Goal: Information Seeking & Learning: Find specific fact

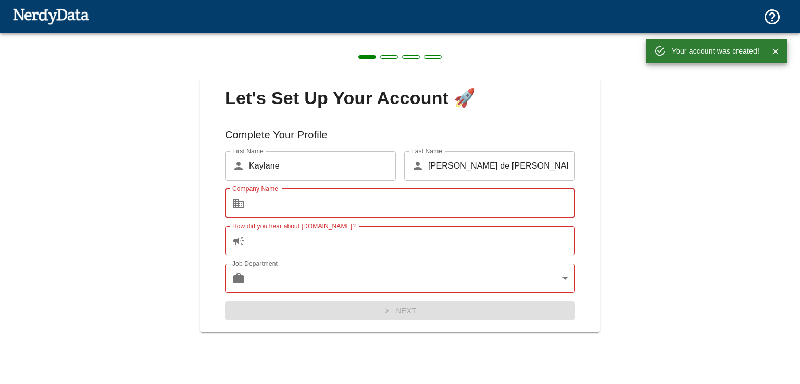
click at [320, 200] on input "Company Name" at bounding box center [412, 203] width 326 height 29
type input "ss"
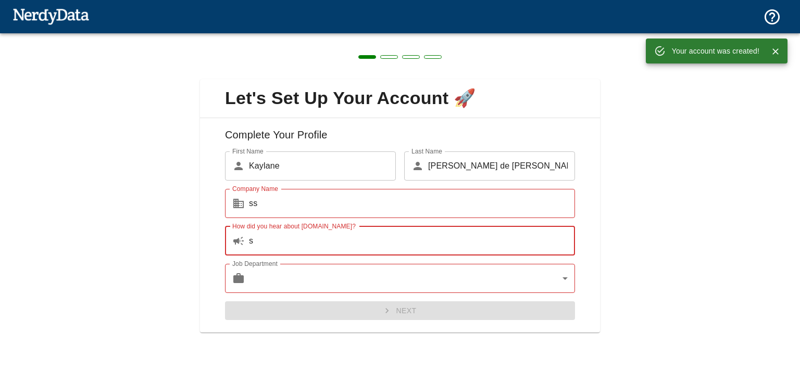
click at [305, 244] on input "s" at bounding box center [412, 241] width 326 height 29
type input "sss"
click at [299, 36] on body "Technologies Domains Pricing Products Your account was created! Create a Report…" at bounding box center [400, 18] width 800 height 36
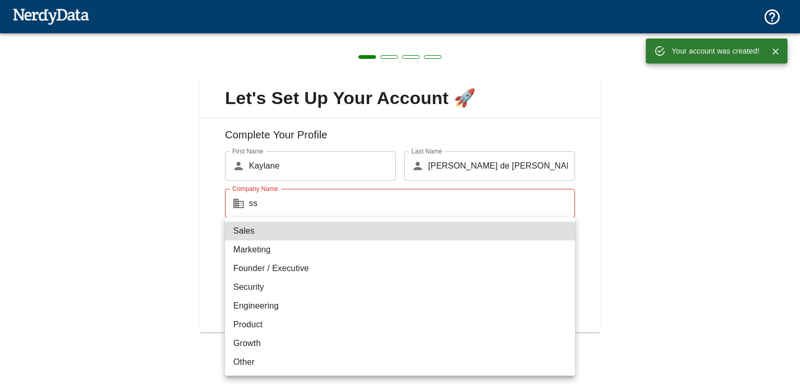
click at [304, 292] on li "Security" at bounding box center [400, 287] width 350 height 19
type input "security"
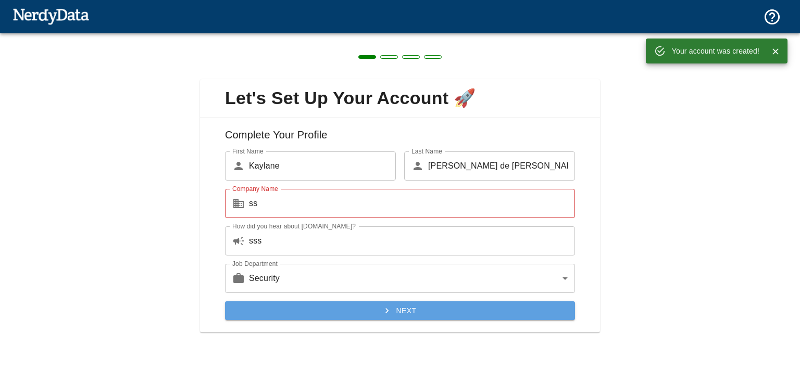
click at [320, 311] on button "Next" at bounding box center [400, 311] width 350 height 19
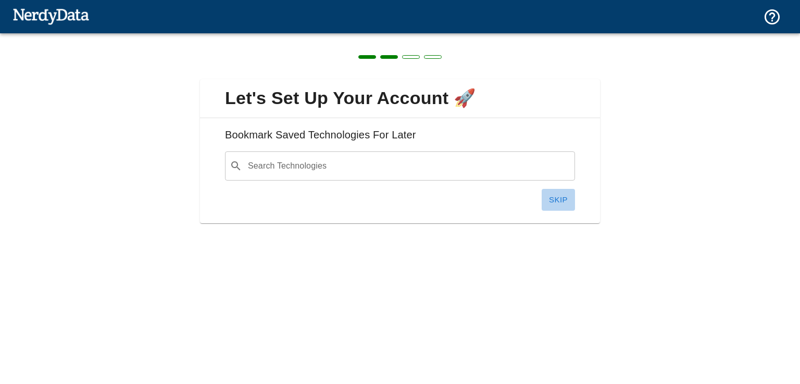
click at [561, 203] on button "Skip" at bounding box center [558, 200] width 33 height 22
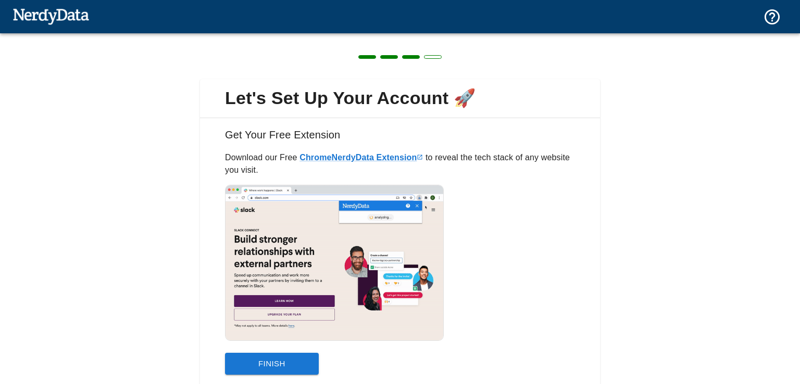
click at [259, 334] on img at bounding box center [334, 263] width 219 height 156
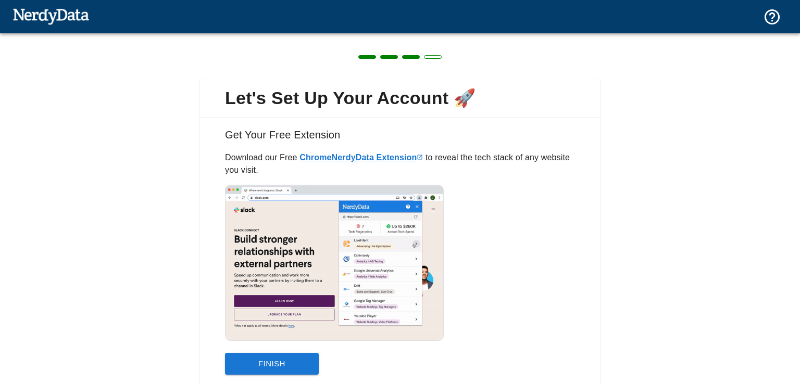
click at [274, 363] on button "Finish" at bounding box center [272, 364] width 94 height 22
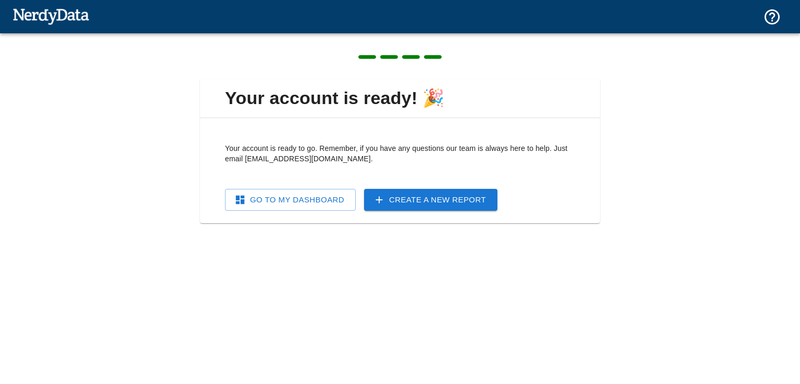
click at [323, 203] on link "Go To My Dashboard" at bounding box center [290, 200] width 131 height 22
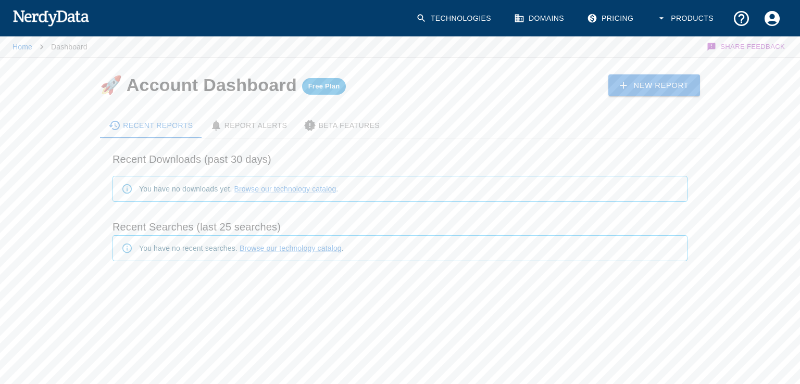
click at [459, 15] on link "Technologies" at bounding box center [455, 18] width 90 height 31
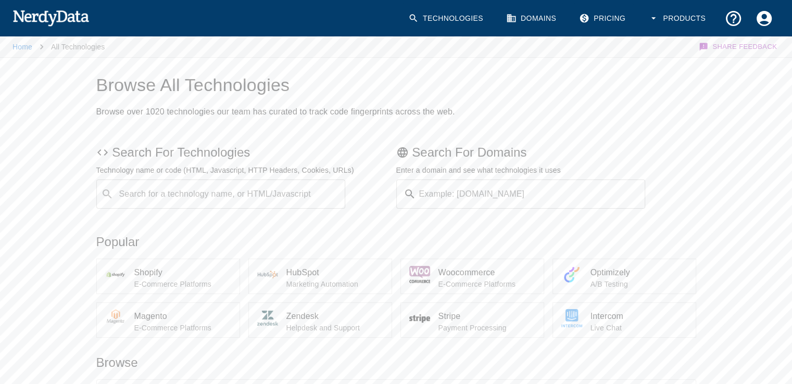
click at [176, 196] on input "Search for a technology name, or HTML/Javascript" at bounding box center [229, 194] width 223 height 20
drag, startPoint x: 176, startPoint y: 197, endPoint x: 167, endPoint y: 190, distance: 11.5
click at [167, 190] on input "Search for a technology name, or HTML/Javascript" at bounding box center [229, 194] width 223 height 20
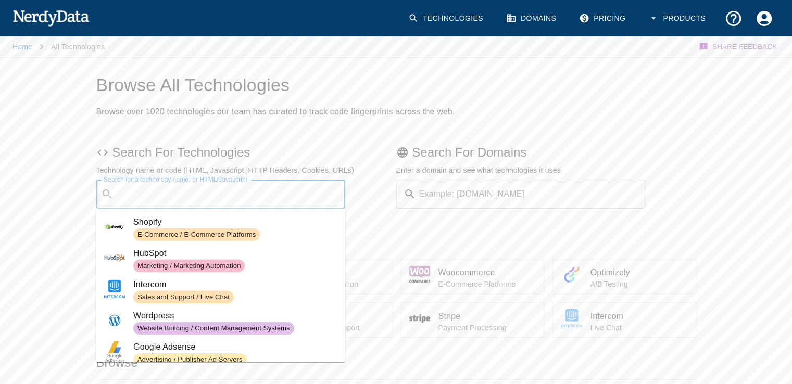
click at [425, 275] on img at bounding box center [419, 275] width 21 height 21
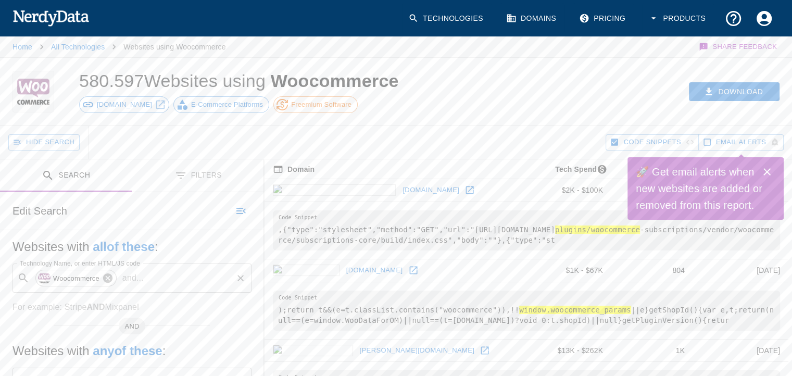
click at [104, 281] on icon at bounding box center [107, 277] width 11 height 11
click at [105, 282] on input "Technology Name, or enter HTML/JS code" at bounding box center [140, 278] width 213 height 20
paste input "[URL][DOMAIN_NAME]"
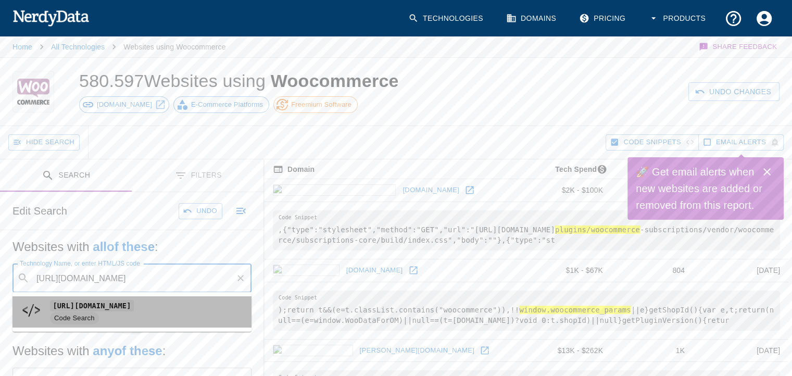
click at [97, 305] on code "[URL][DOMAIN_NAME]" at bounding box center [92, 305] width 84 height 11
type input "[URL][DOMAIN_NAME]"
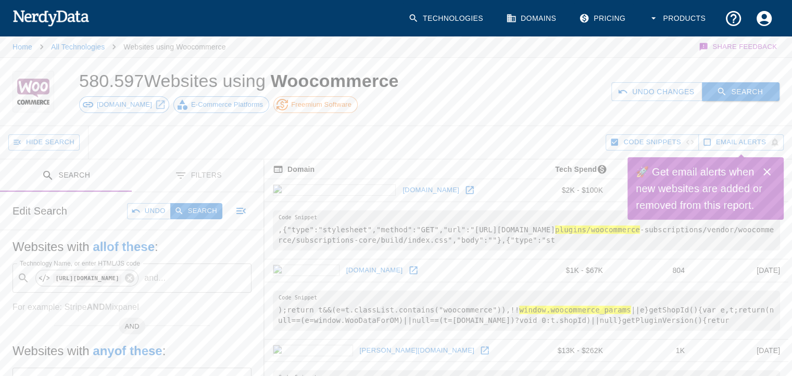
click at [746, 90] on button "Search" at bounding box center [741, 91] width 78 height 19
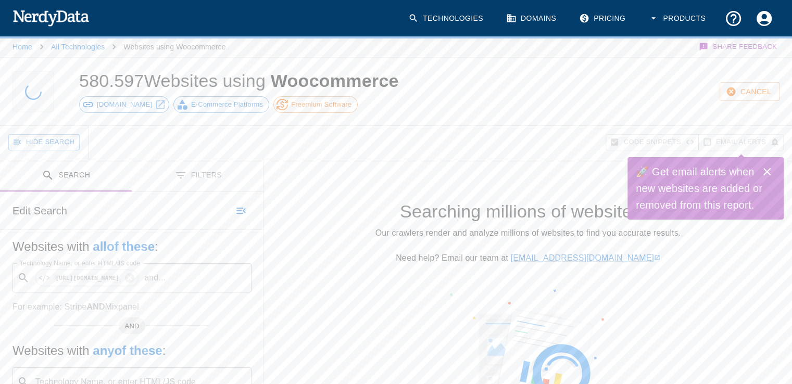
click at [767, 172] on icon "Close" at bounding box center [766, 171] width 7 height 7
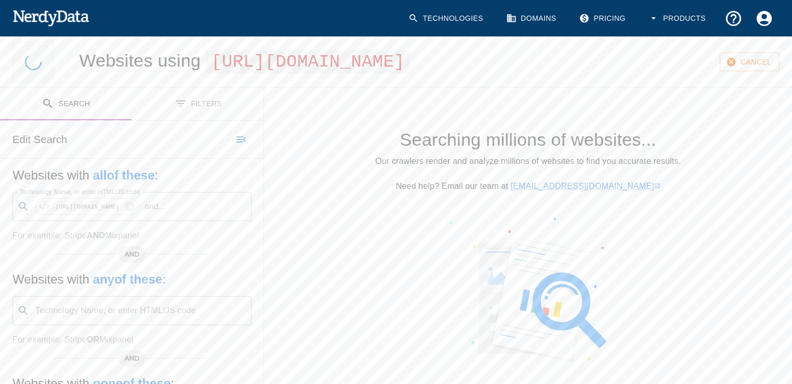
scroll to position [76, 0]
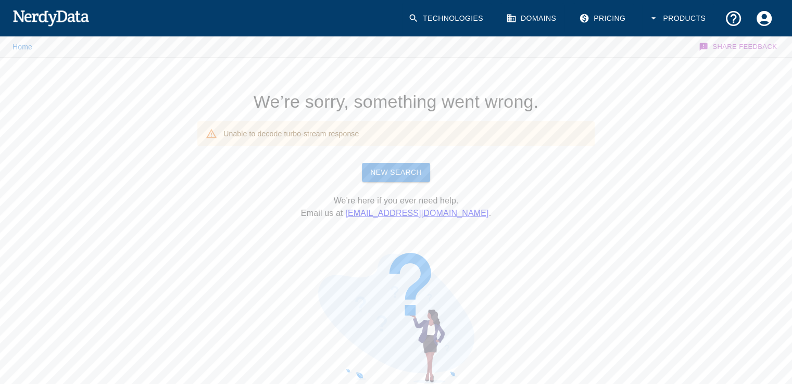
click at [384, 169] on link "New Search" at bounding box center [396, 172] width 68 height 19
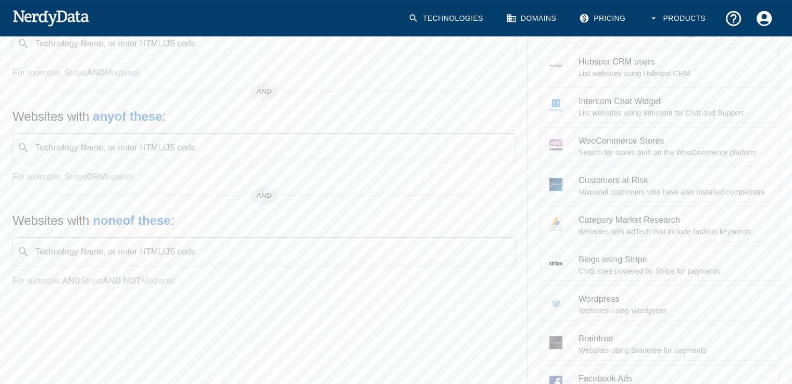
scroll to position [156, 0]
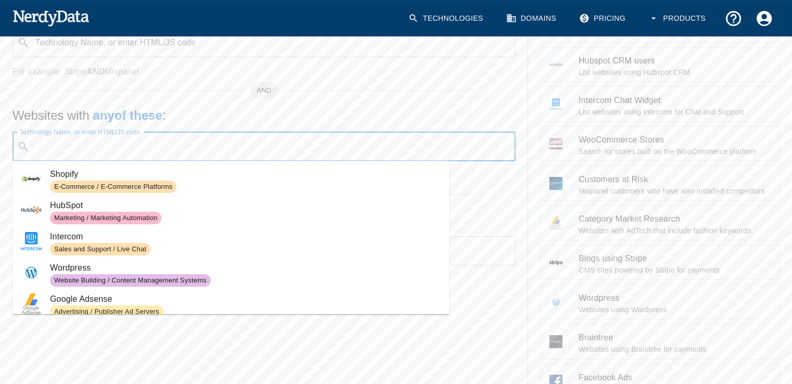
click at [165, 154] on input "Technology Name, or enter HTML/JS code" at bounding box center [272, 147] width 477 height 20
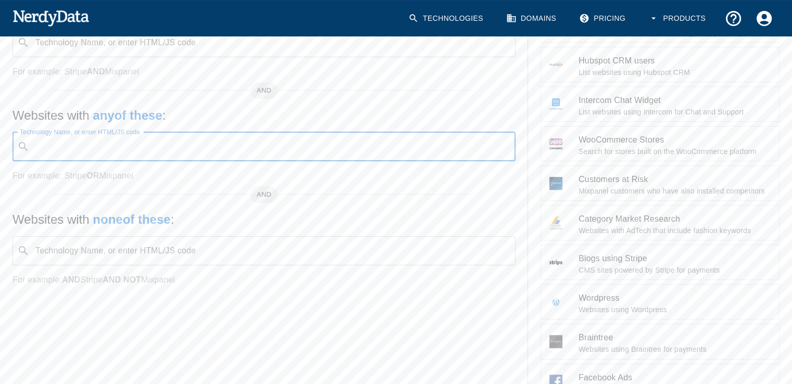
paste input "[URL][DOMAIN_NAME]"
type input "[URL][DOMAIN_NAME]"
click at [153, 186] on div "AND" at bounding box center [264, 190] width 420 height 8
click at [206, 145] on input "Technology Name, or enter HTML/JS code" at bounding box center [272, 147] width 477 height 20
paste input "[URL][DOMAIN_NAME]"
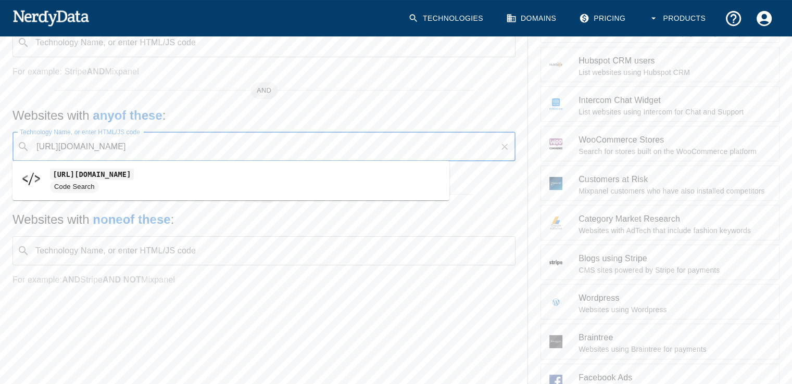
type input "[URL][DOMAIN_NAME]"
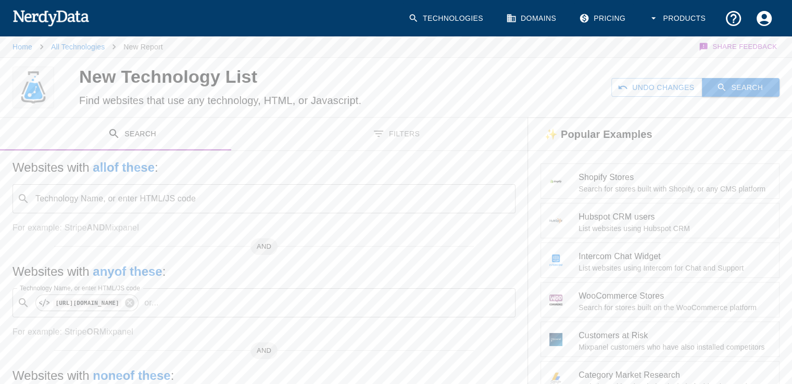
click at [733, 82] on button "Search" at bounding box center [741, 87] width 78 height 19
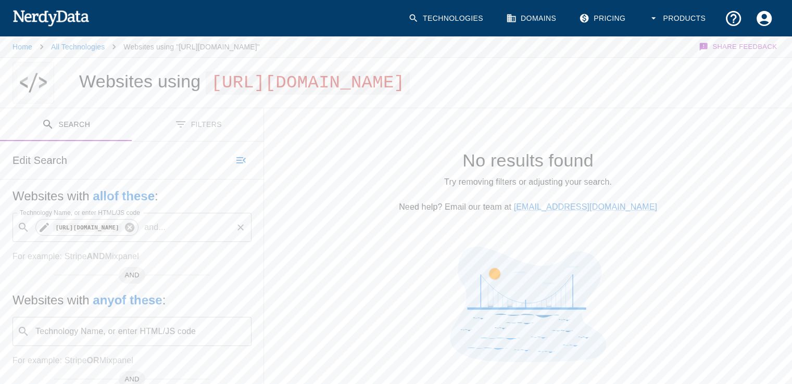
click at [134, 232] on icon at bounding box center [129, 227] width 9 height 9
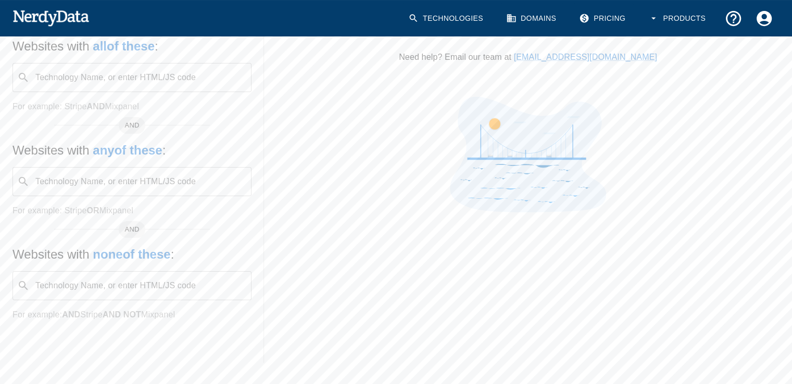
scroll to position [171, 0]
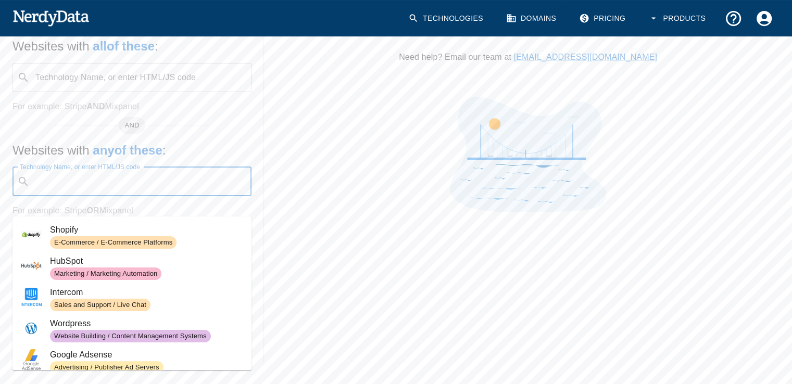
click at [121, 182] on input "Technology Name, or enter HTML/JS code" at bounding box center [140, 182] width 213 height 20
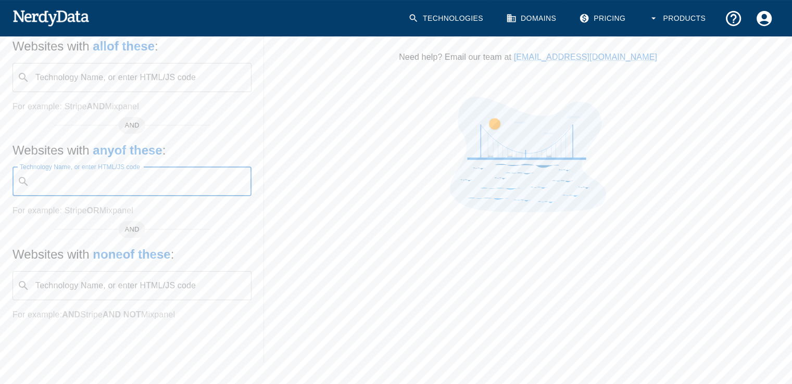
paste input "[DOMAIN_NAME]"
type input "[DOMAIN_NAME]"
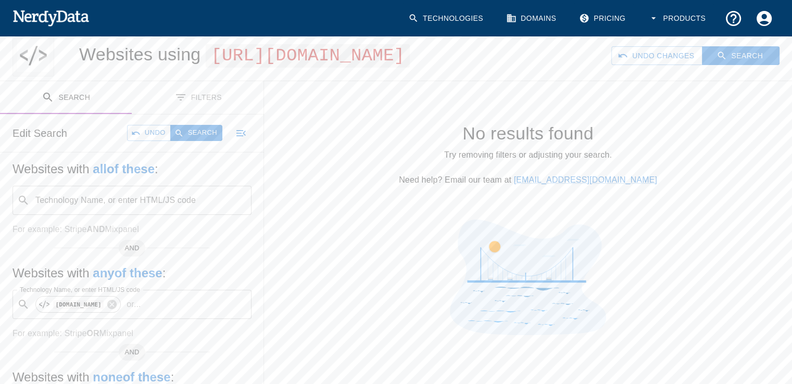
scroll to position [15, 0]
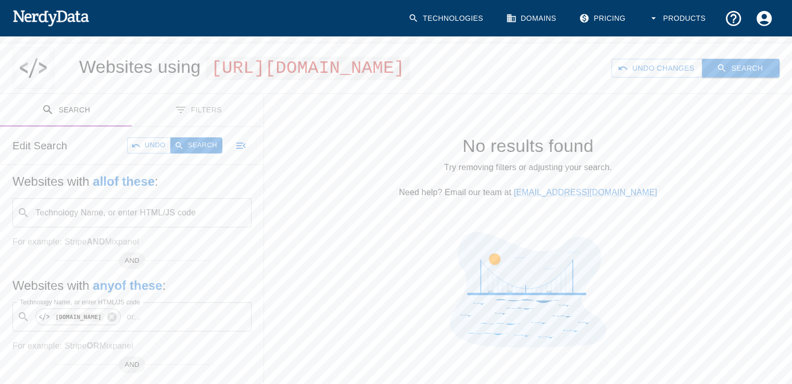
click at [723, 72] on icon "button" at bounding box center [722, 69] width 8 height 8
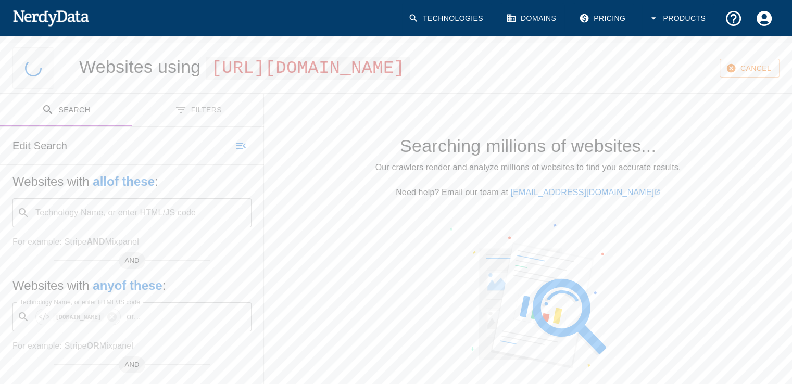
scroll to position [0, 0]
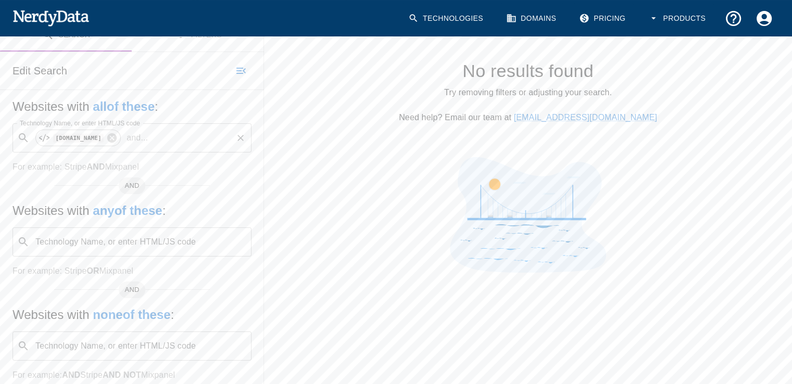
scroll to position [104, 0]
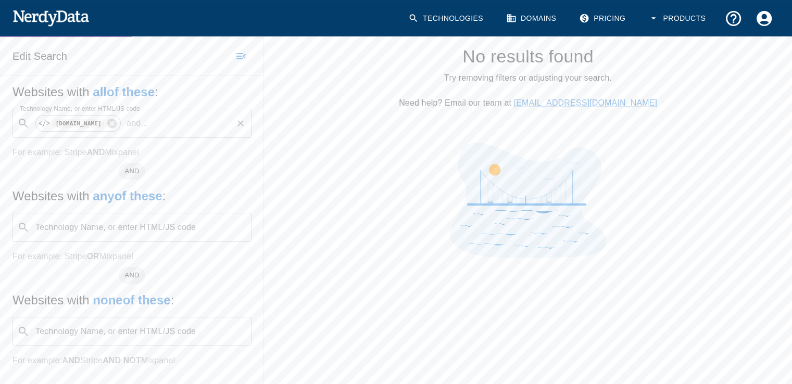
click at [121, 132] on div "​ [DOMAIN_NAME] and ... Technology Name, or enter HTML/JS code" at bounding box center [131, 123] width 239 height 29
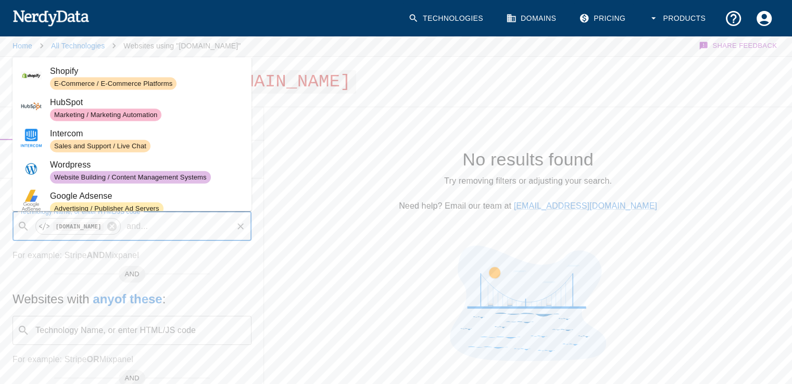
scroll to position [0, 0]
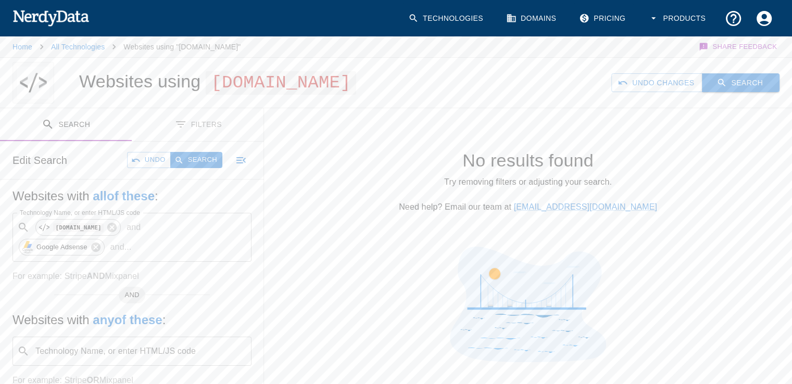
click at [744, 80] on button "Search" at bounding box center [741, 82] width 78 height 19
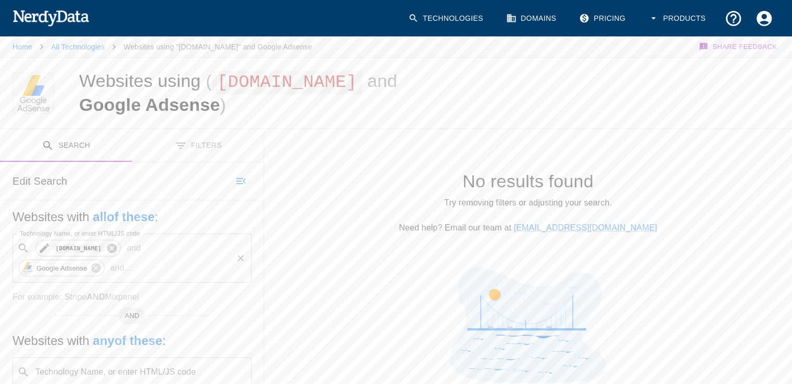
click at [107, 250] on icon at bounding box center [111, 248] width 9 height 9
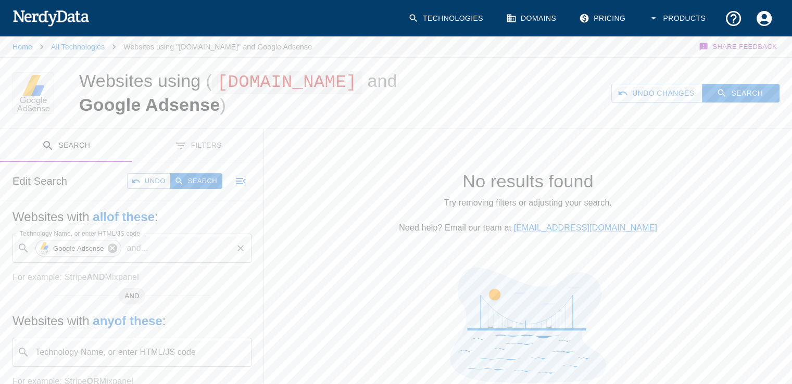
click at [110, 248] on icon at bounding box center [112, 248] width 11 height 11
